Goal: Task Accomplishment & Management: Use online tool/utility

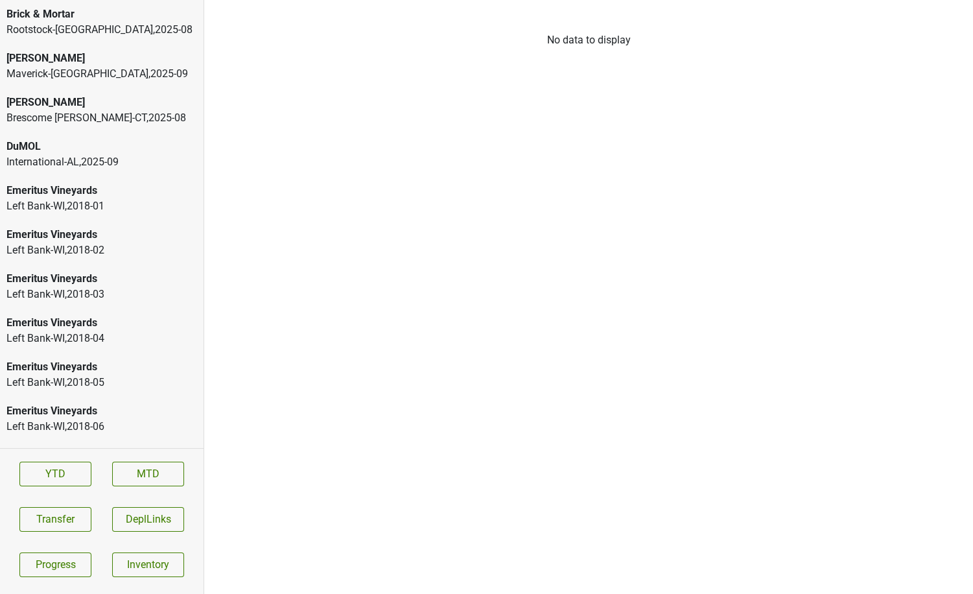
click at [47, 32] on div "Rootstock-[GEOGRAPHIC_DATA] , 2025 - 08" at bounding box center [101, 30] width 191 height 16
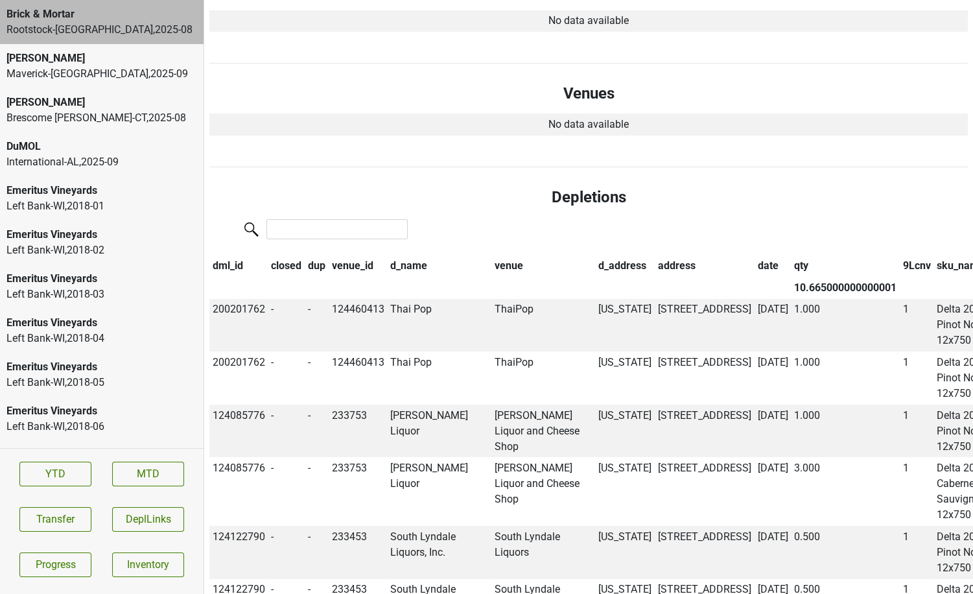
scroll to position [429, 0]
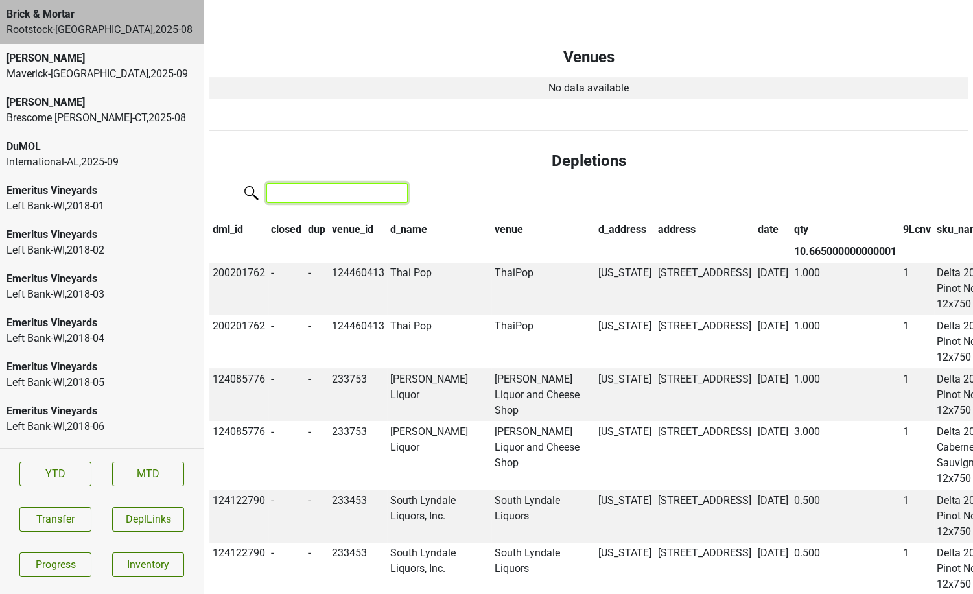
click at [336, 183] on input "search" at bounding box center [336, 193] width 141 height 20
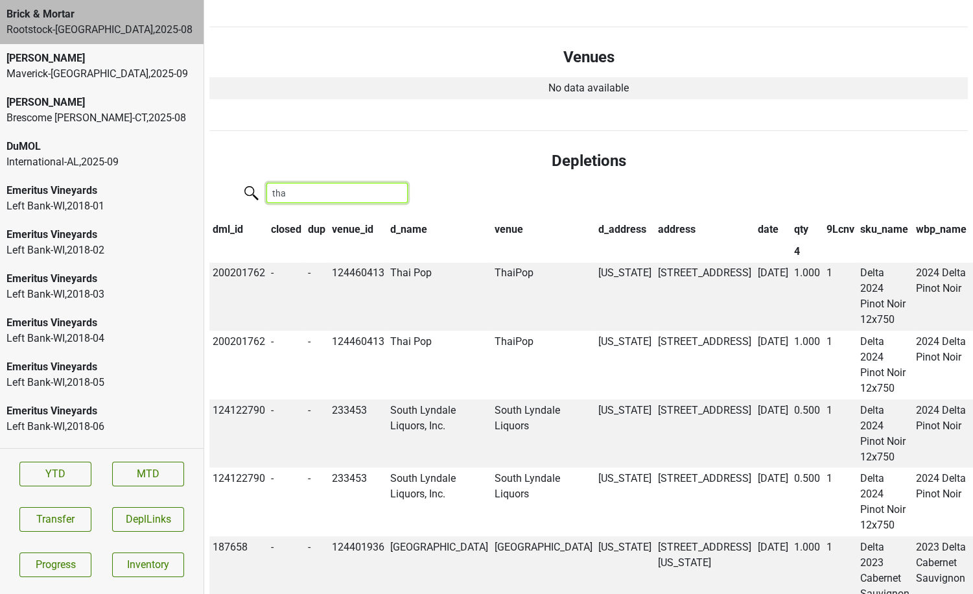
scroll to position [296, 0]
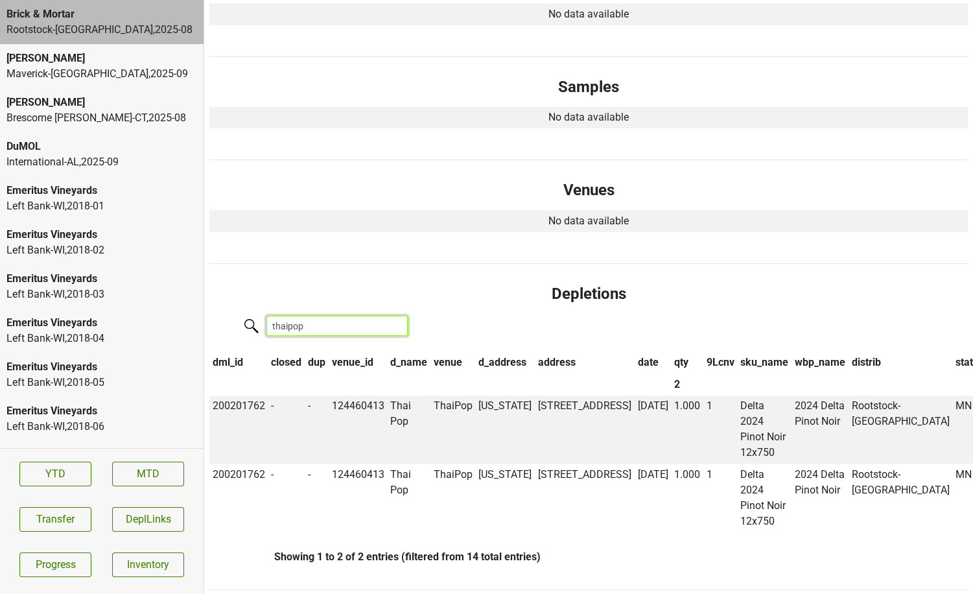
type input "thaipop"
click at [126, 470] on link "MTD" at bounding box center [148, 473] width 72 height 25
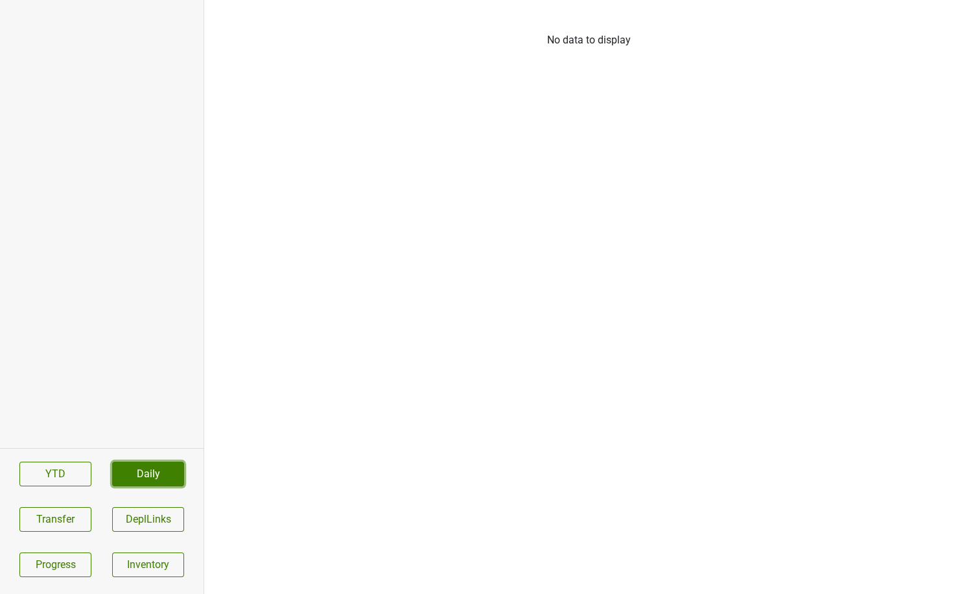
click at [131, 476] on link "Daily" at bounding box center [148, 473] width 72 height 25
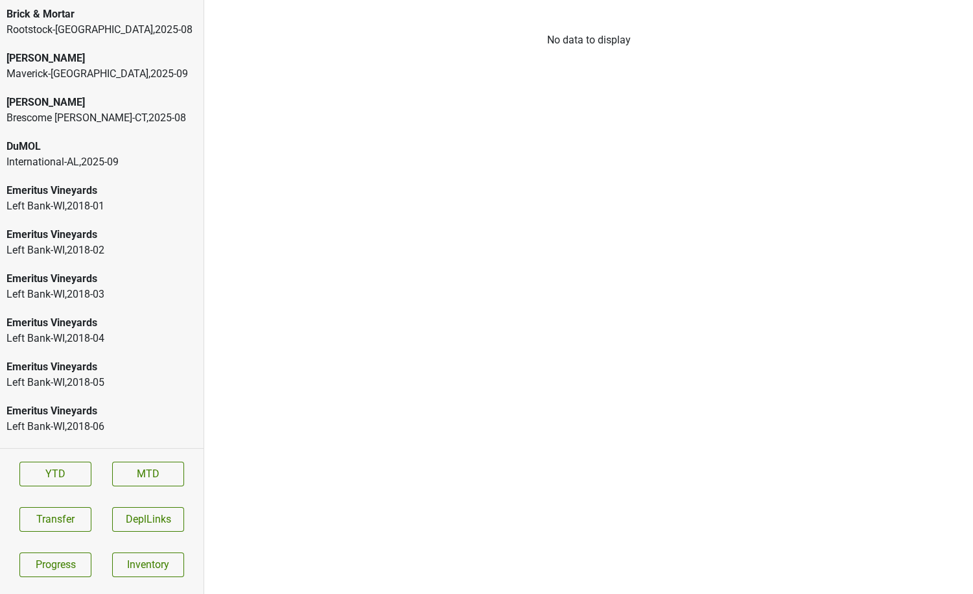
click at [76, 27] on div "Rootstock-[GEOGRAPHIC_DATA] , 2025 - 08" at bounding box center [101, 30] width 191 height 16
click at [146, 43] on div "Brick & Mortar Rootstock-MN , 2025 - 08" at bounding box center [102, 22] width 204 height 44
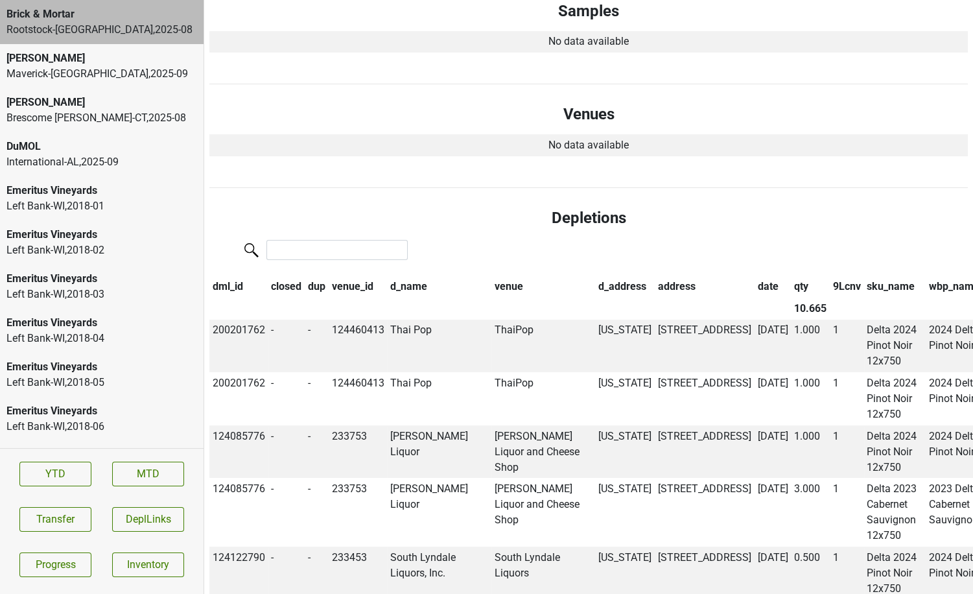
scroll to position [382, 0]
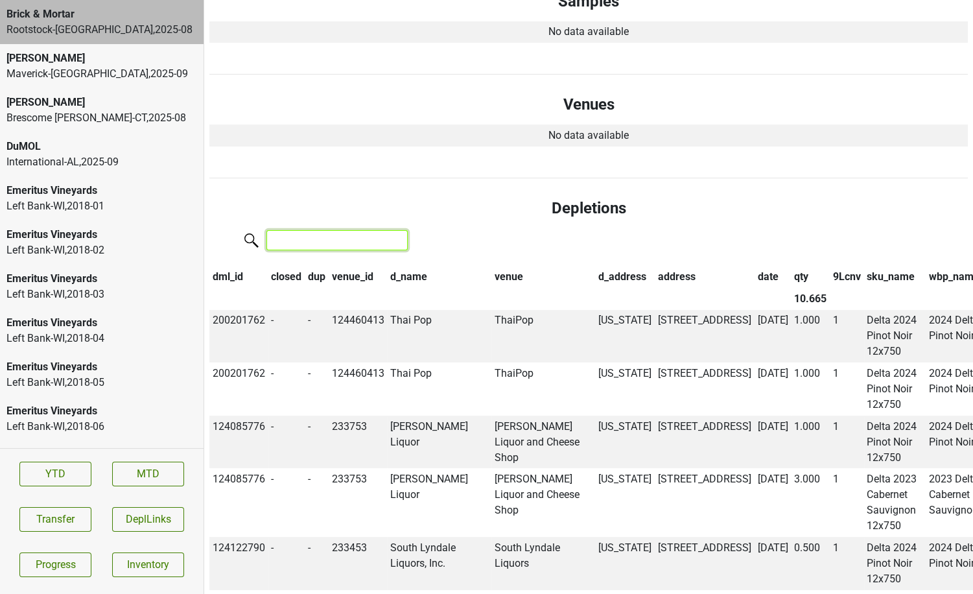
click at [296, 230] on input "search" at bounding box center [336, 240] width 141 height 20
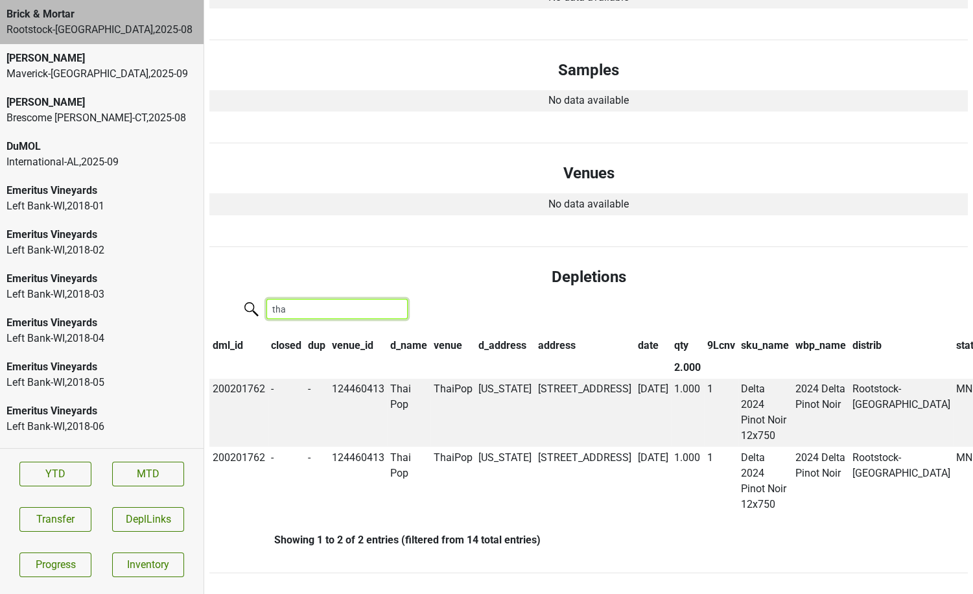
scroll to position [296, 0]
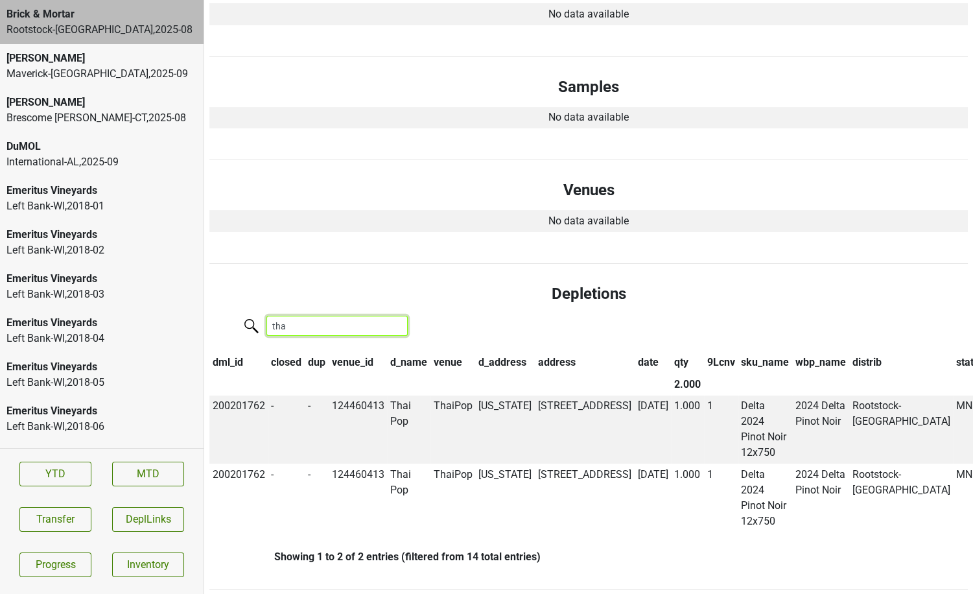
type input "thai"
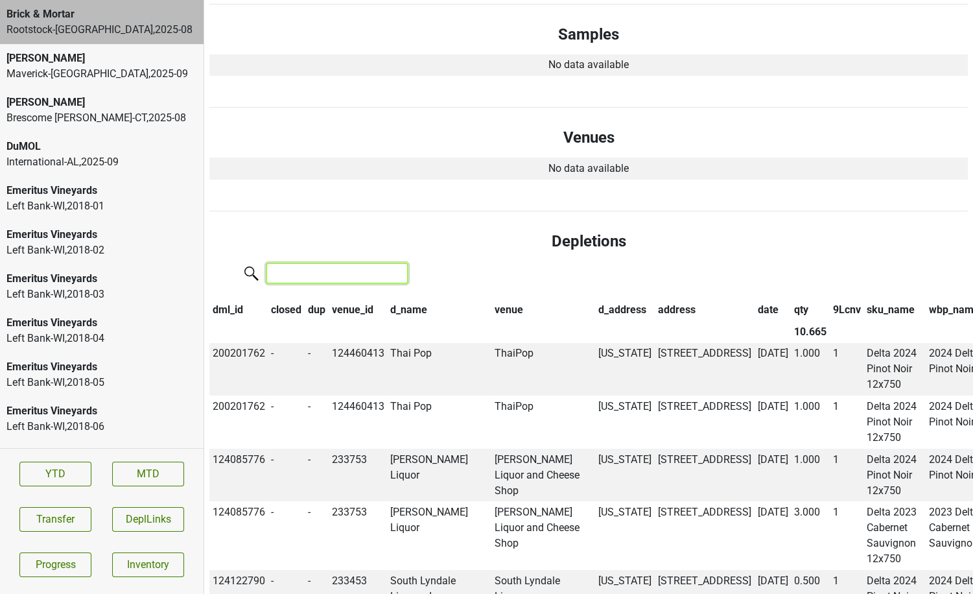
scroll to position [340, 0]
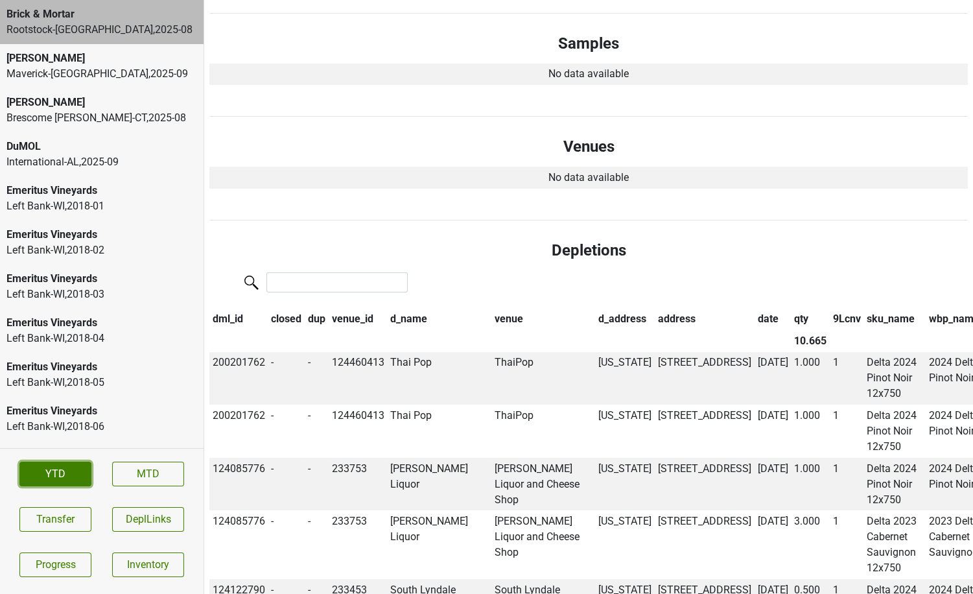
click at [63, 473] on link "YTD" at bounding box center [55, 473] width 72 height 25
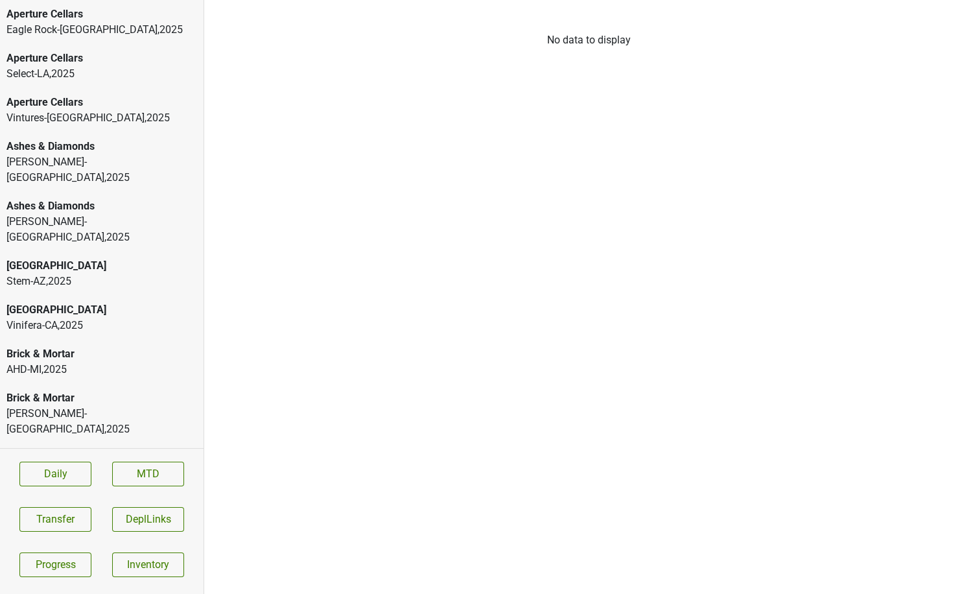
click at [103, 32] on div "Eagle Rock-[GEOGRAPHIC_DATA] , 2025" at bounding box center [101, 30] width 191 height 16
click at [78, 14] on div "Aperture Cellars" at bounding box center [101, 14] width 191 height 16
click at [62, 36] on div "Eagle Rock-[GEOGRAPHIC_DATA] , 2025" at bounding box center [101, 30] width 191 height 16
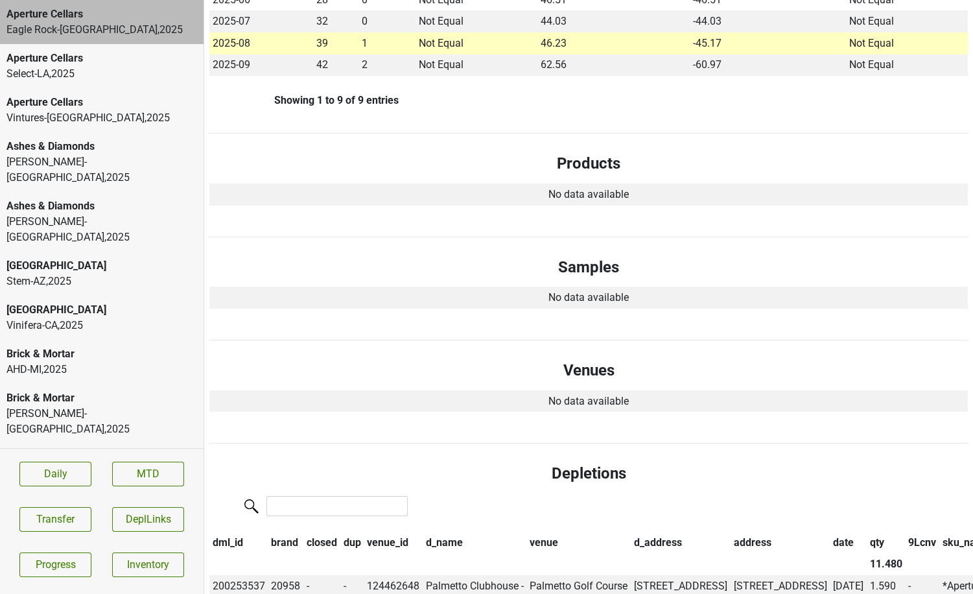
scroll to position [484, 0]
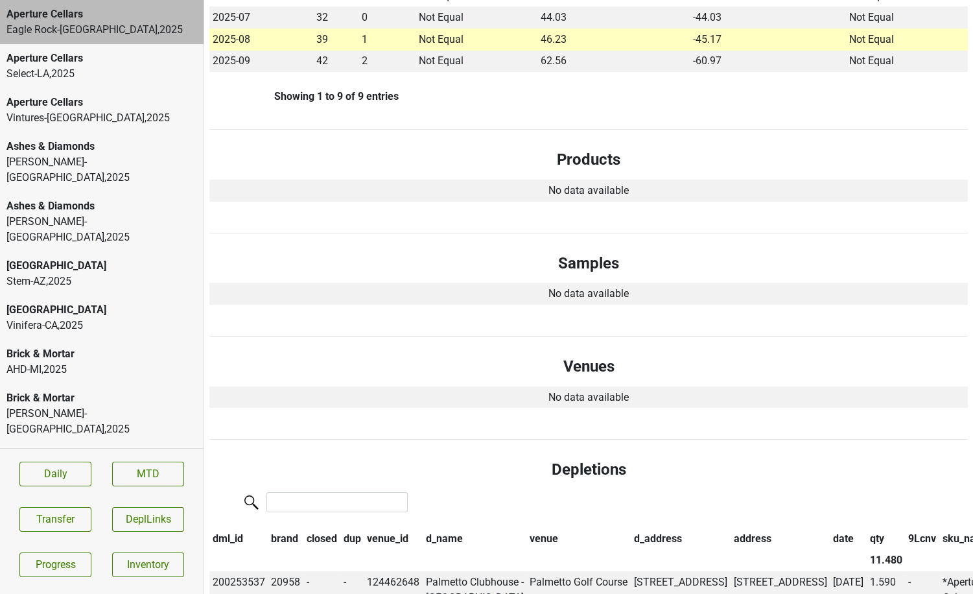
click at [114, 118] on div "Vintures-TX , 2025" at bounding box center [101, 118] width 191 height 16
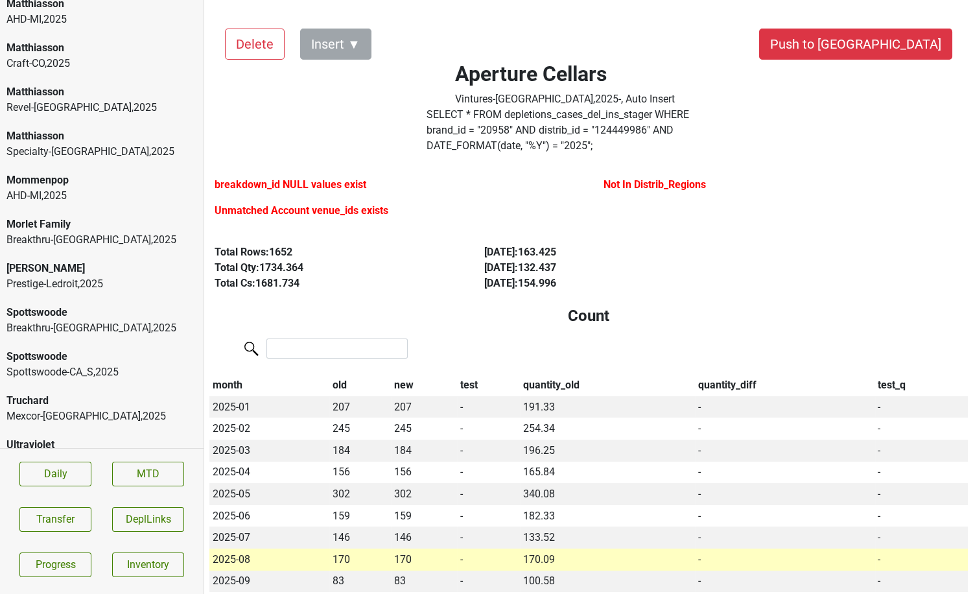
scroll to position [1270, 0]
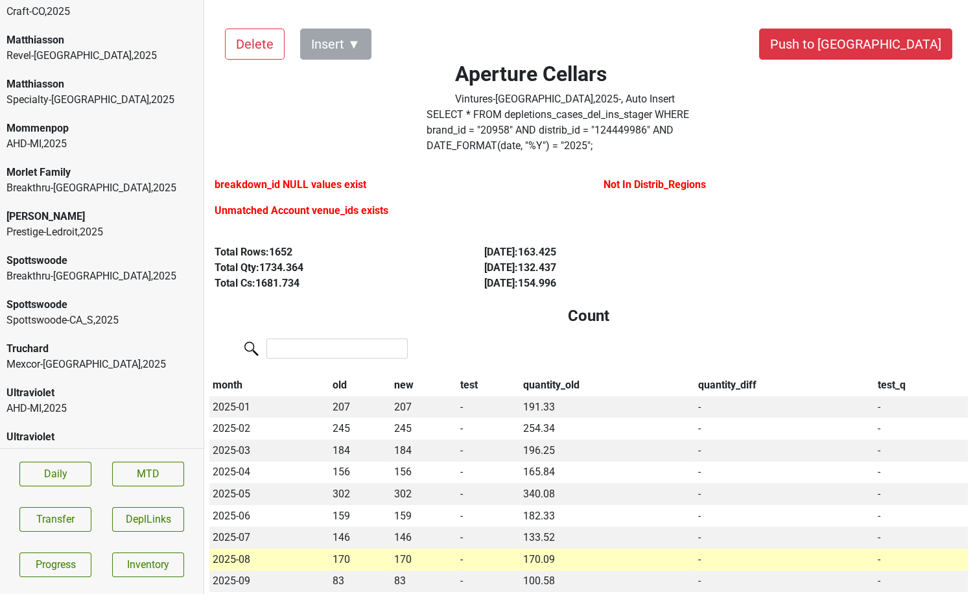
click at [47, 385] on div "Ultraviolet" at bounding box center [101, 393] width 191 height 16
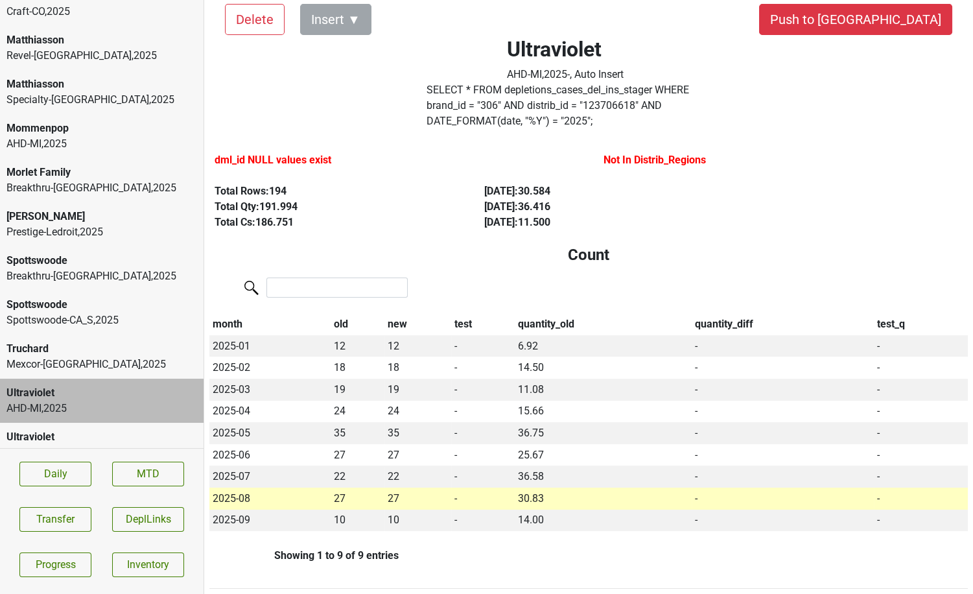
scroll to position [30, 0]
